Goal: Task Accomplishment & Management: Manage account settings

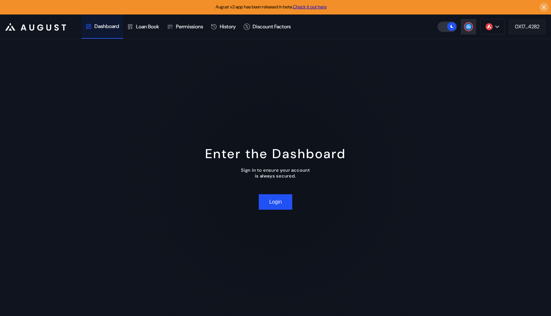
click at [535, 28] on div "0X17...4282" at bounding box center [527, 26] width 24 height 7
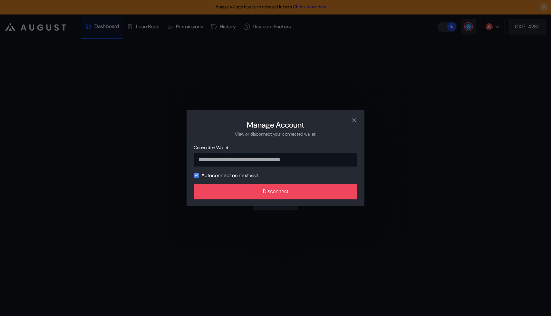
click at [197, 176] on icon "modal" at bounding box center [196, 175] width 4 height 4
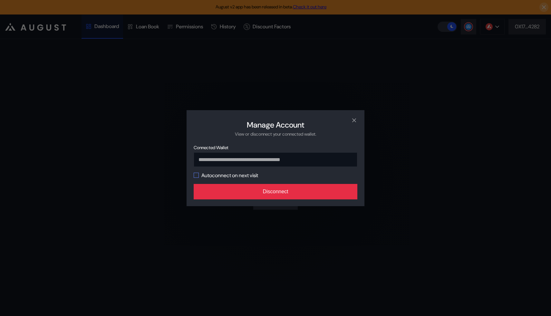
click at [238, 191] on button "Disconnect" at bounding box center [276, 191] width 164 height 15
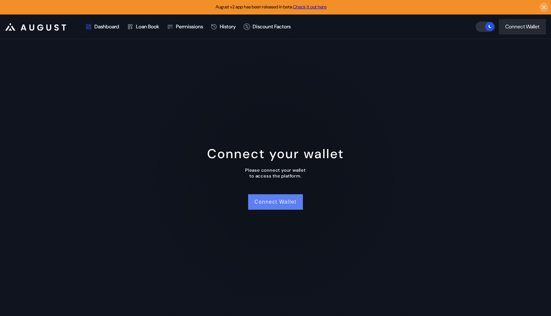
click at [281, 204] on button "Connect Wallet" at bounding box center [275, 201] width 55 height 15
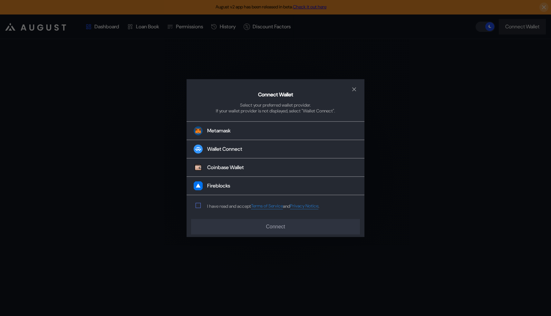
click at [198, 204] on span "modal" at bounding box center [198, 205] width 5 height 5
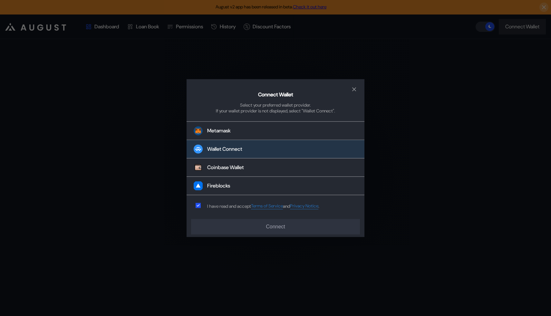
click at [224, 146] on div "Wallet Connect" at bounding box center [224, 149] width 35 height 7
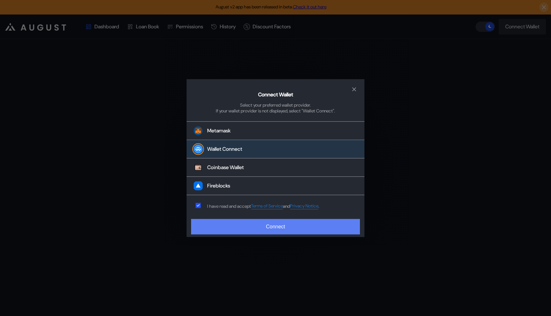
click at [327, 231] on button "Connect" at bounding box center [275, 226] width 169 height 15
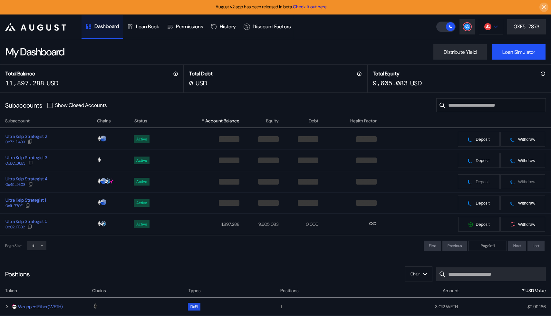
click at [484, 32] on button at bounding box center [491, 26] width 24 height 15
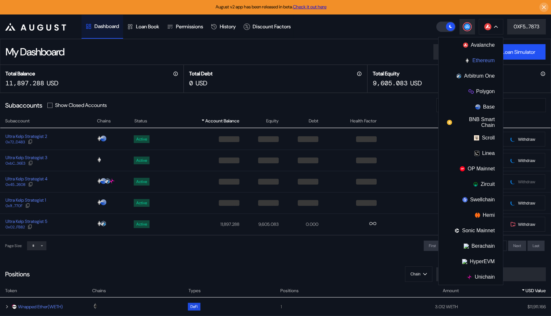
click at [481, 57] on button "Ethereum" at bounding box center [470, 60] width 64 height 15
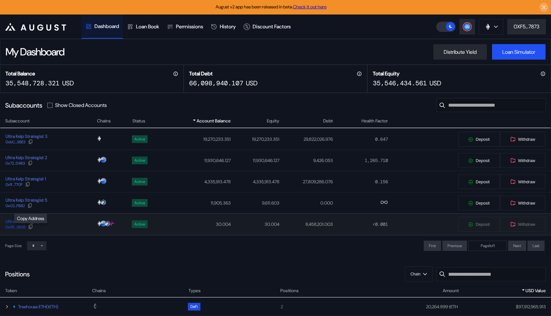
click at [33, 227] on icon at bounding box center [30, 226] width 5 height 5
click at [28, 187] on div at bounding box center [27, 185] width 5 height 6
click at [31, 165] on icon at bounding box center [30, 163] width 4 height 4
click at [32, 143] on icon at bounding box center [30, 141] width 5 height 5
click at [465, 26] on icon at bounding box center [467, 26] width 4 height 3
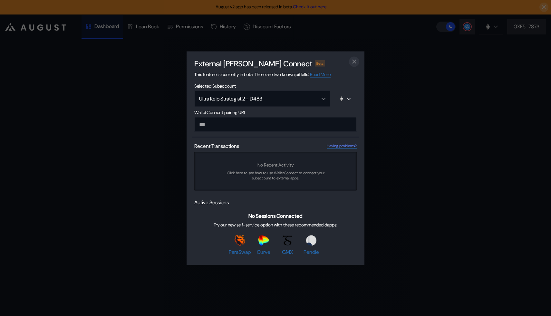
click at [356, 59] on icon "close modal" at bounding box center [354, 61] width 6 height 7
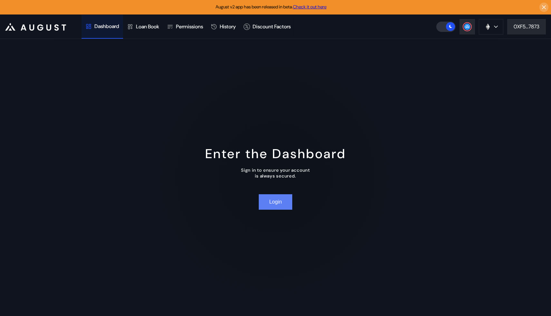
click at [269, 201] on button "Login" at bounding box center [275, 201] width 33 height 15
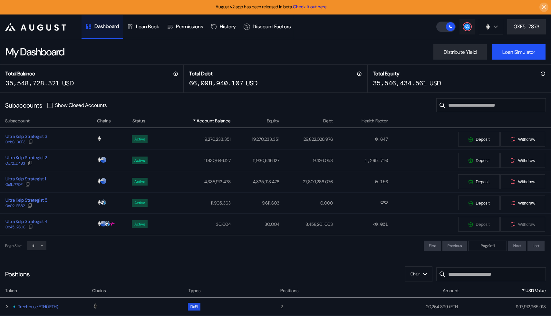
click at [472, 30] on button at bounding box center [466, 26] width 15 height 15
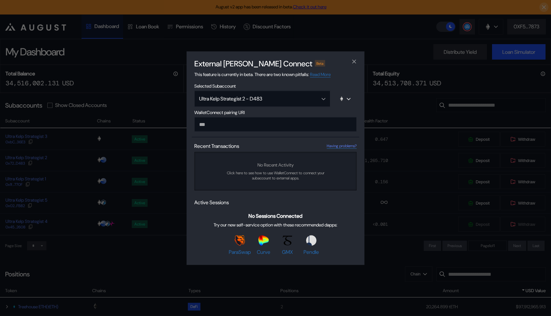
paste input "**********"
type input "**********"
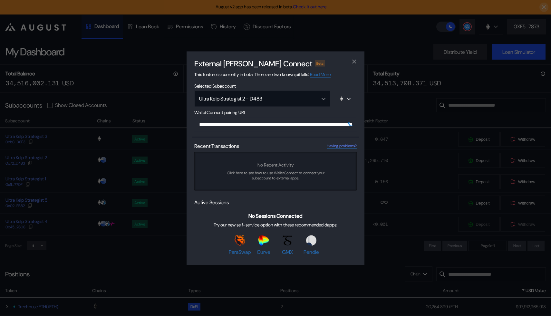
scroll to position [0, 389]
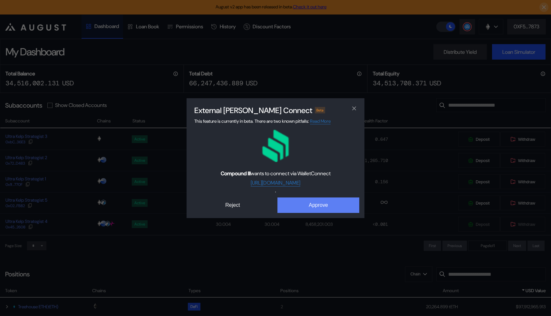
click at [309, 205] on button "Approve" at bounding box center [318, 204] width 82 height 15
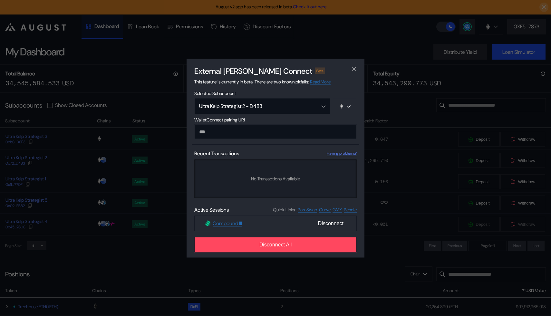
paste input "**********"
type input "**********"
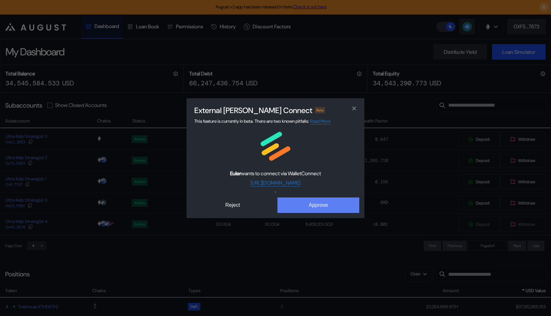
click at [306, 203] on button "Approve" at bounding box center [318, 204] width 82 height 15
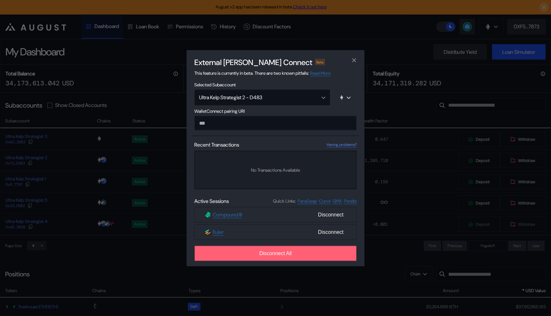
click at [265, 249] on button "Disconnect All" at bounding box center [275, 252] width 162 height 15
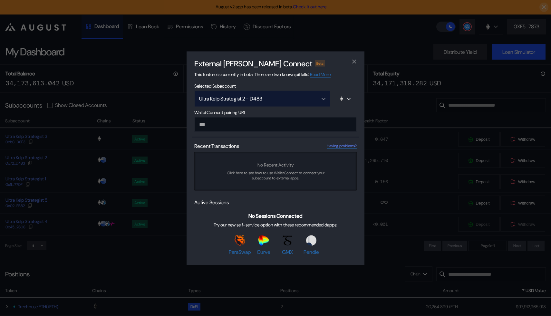
click at [283, 95] on div "Ultra Kelp Strategist 2 - D483" at bounding box center [255, 98] width 112 height 7
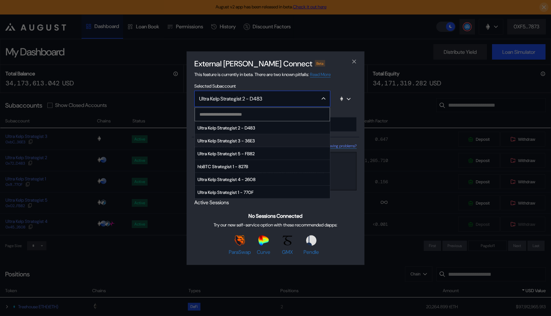
click at [228, 141] on span "Ultra Kelp Strategist 3 - 36E3" at bounding box center [262, 140] width 135 height 13
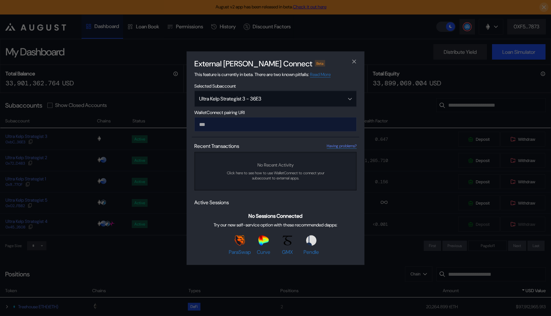
click at [210, 128] on input "modal" at bounding box center [275, 124] width 162 height 14
paste input "**********"
type input "**********"
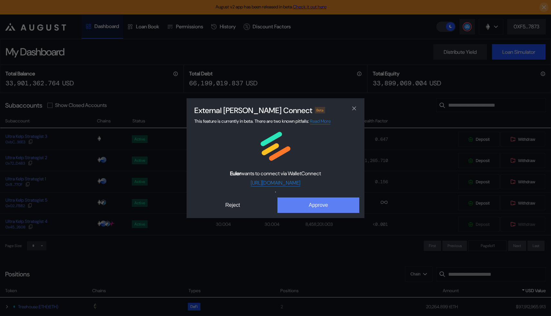
click at [330, 205] on button "Approve" at bounding box center [318, 204] width 82 height 15
